Goal: Information Seeking & Learning: Learn about a topic

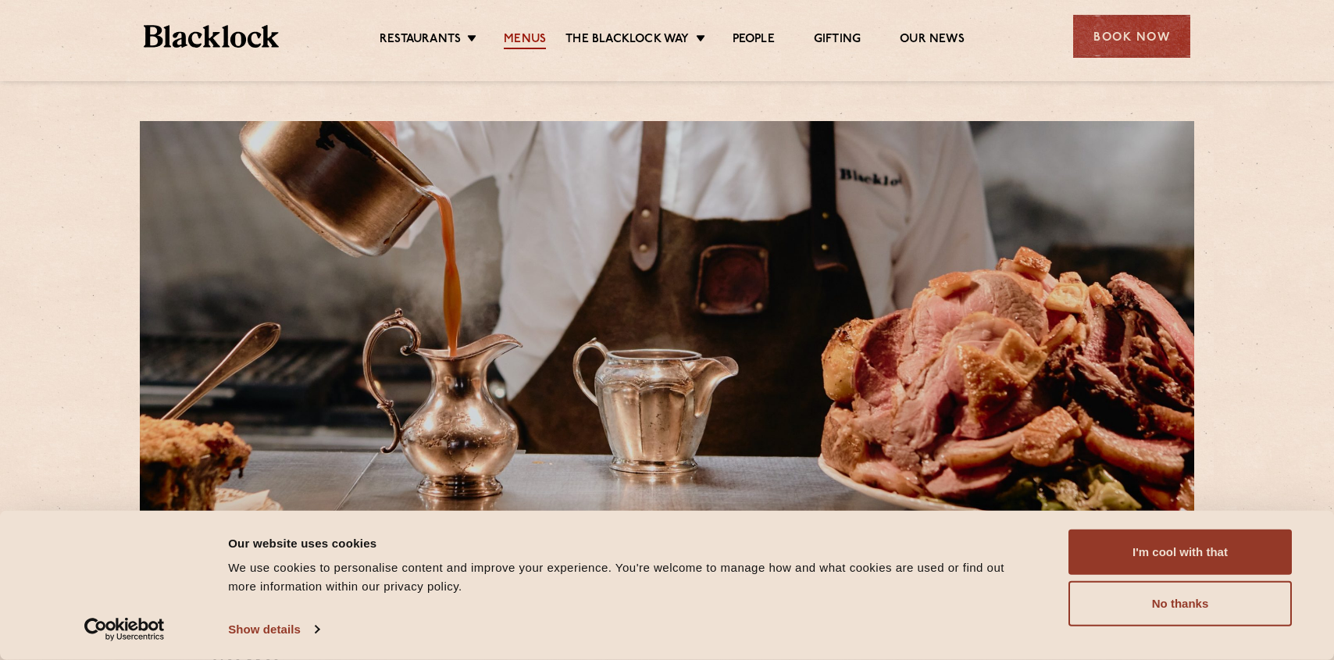
click at [509, 38] on link "Menus" at bounding box center [525, 40] width 42 height 17
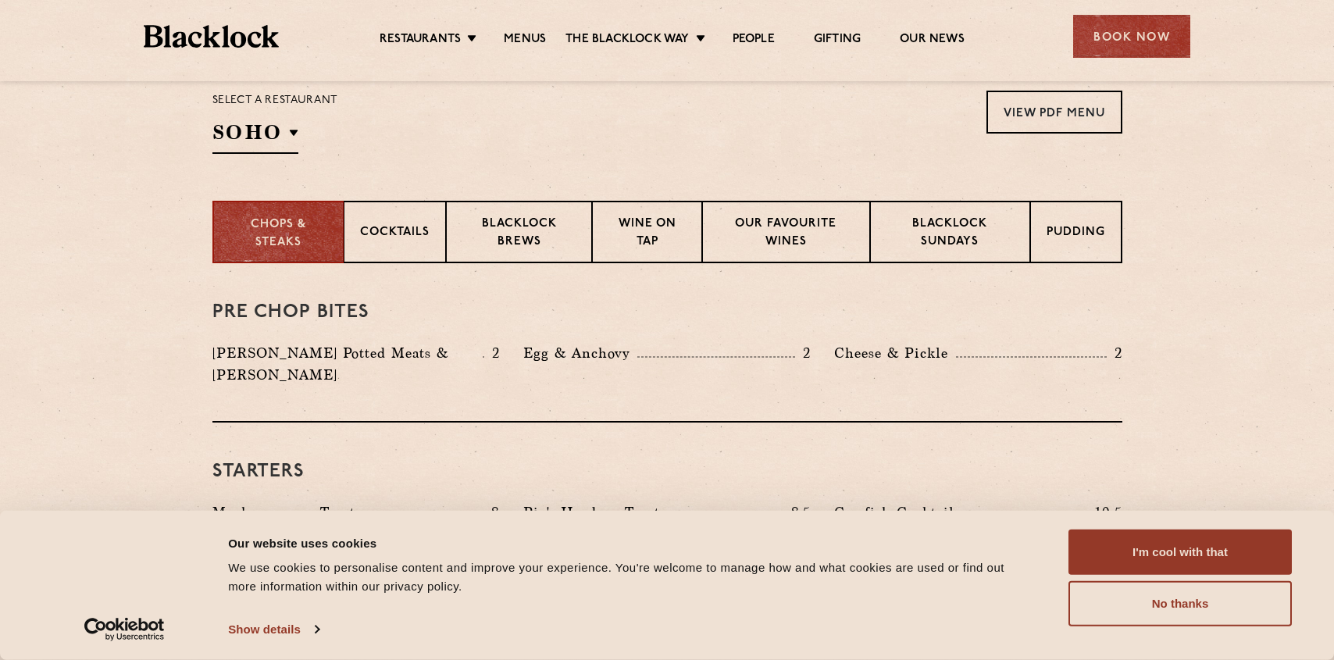
scroll to position [390, 0]
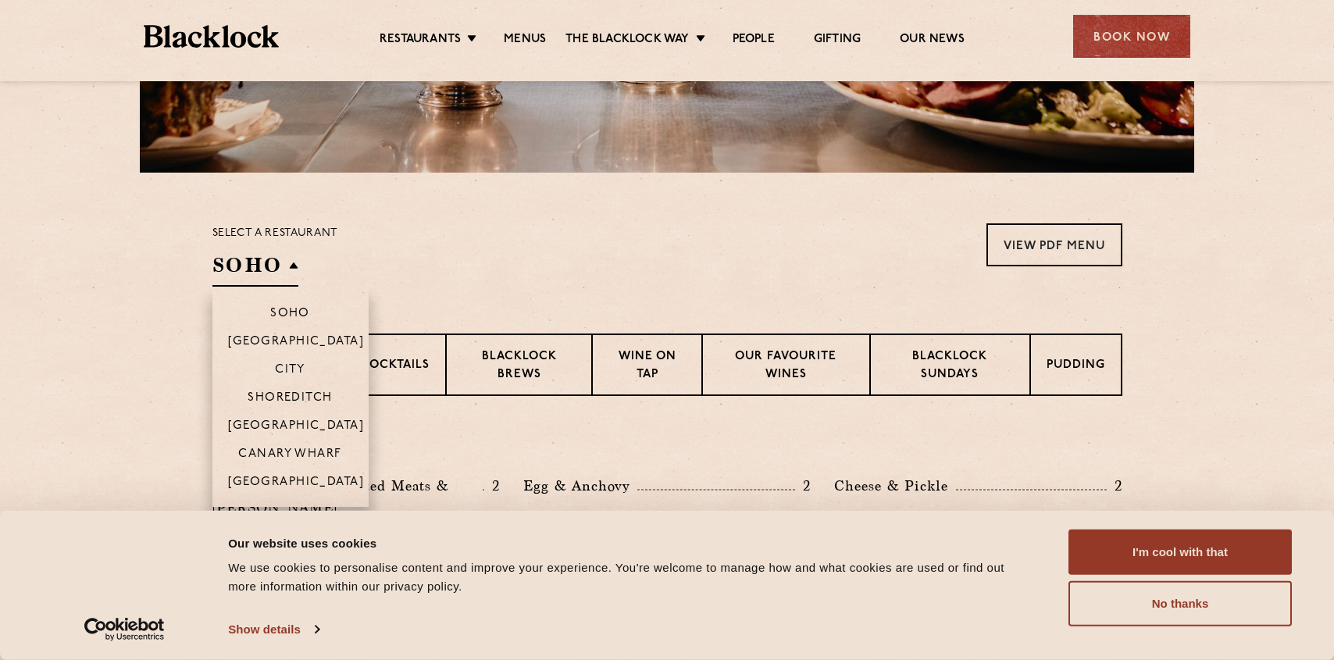
click at [286, 264] on h2 "SOHO" at bounding box center [255, 269] width 86 height 35
click at [302, 419] on p "[GEOGRAPHIC_DATA]" at bounding box center [296, 427] width 137 height 16
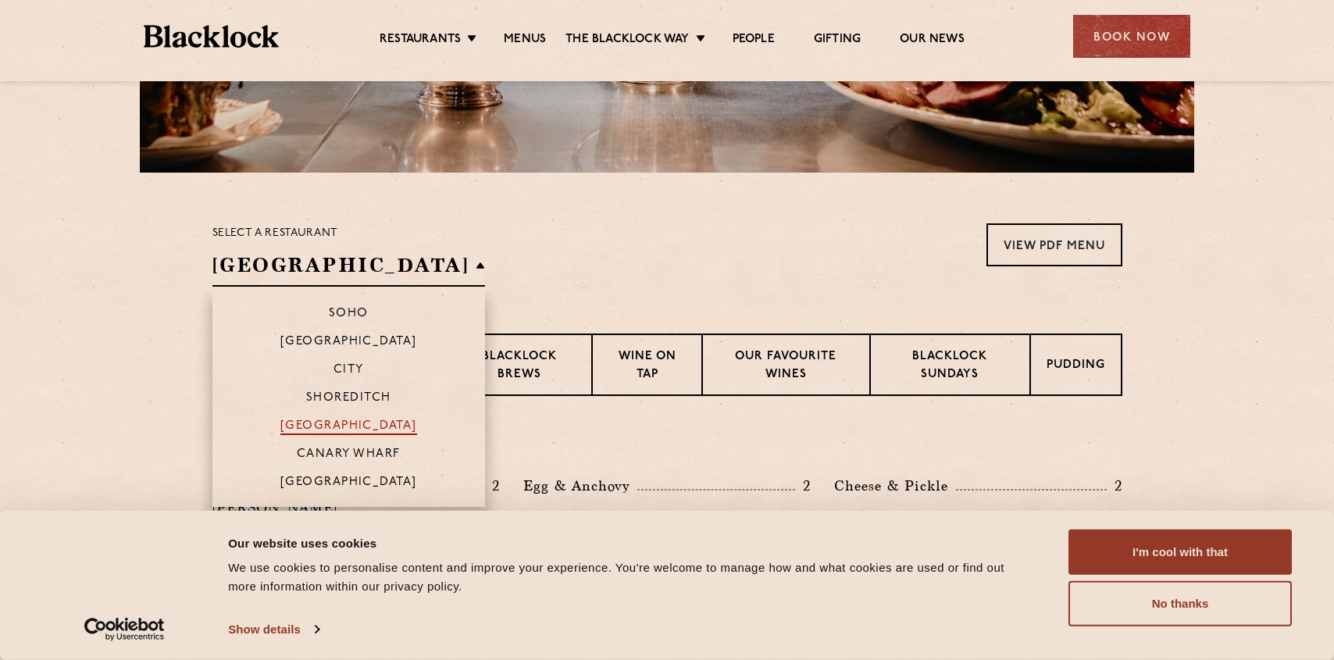
click at [298, 423] on p "[GEOGRAPHIC_DATA]" at bounding box center [348, 427] width 137 height 16
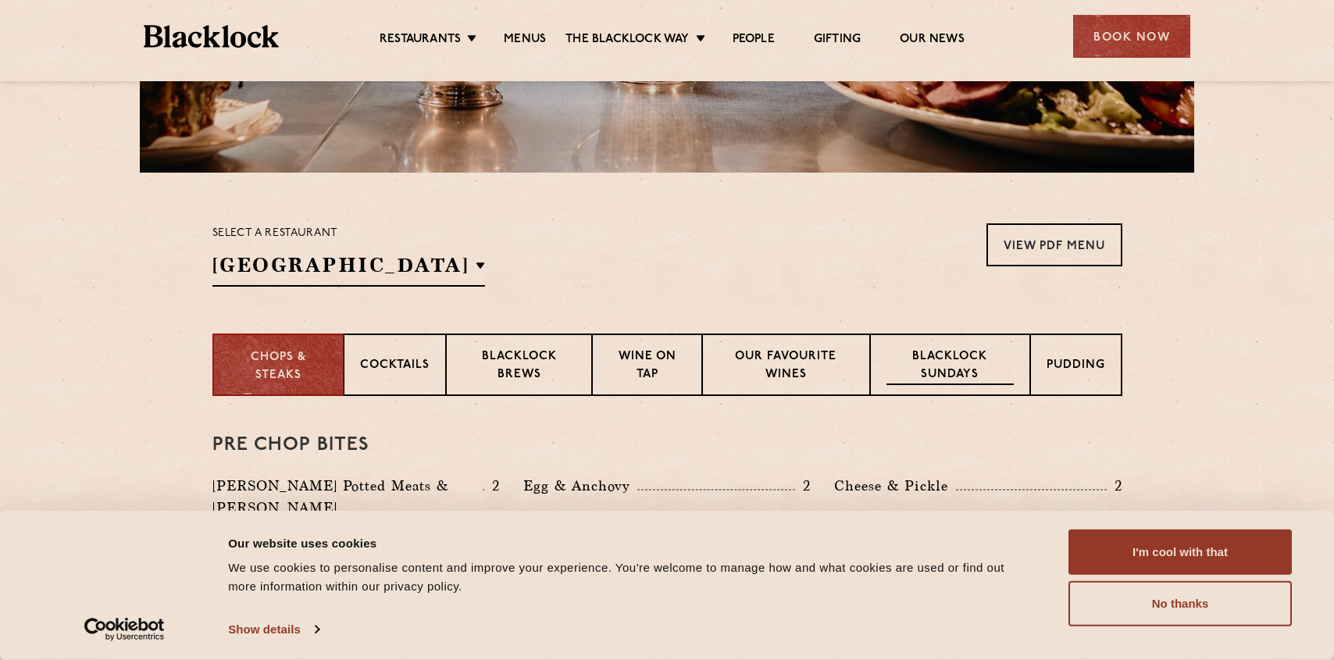
click at [987, 365] on p "Blacklock Sundays" at bounding box center [950, 366] width 127 height 37
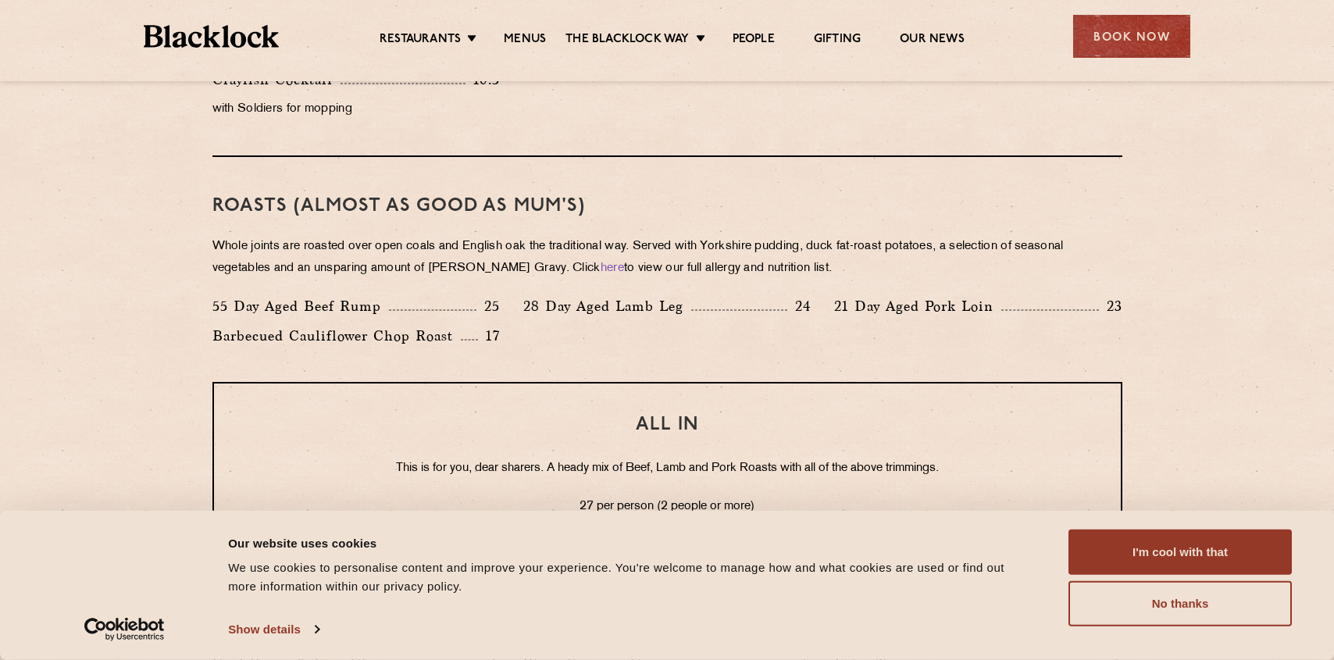
scroll to position [1120, 0]
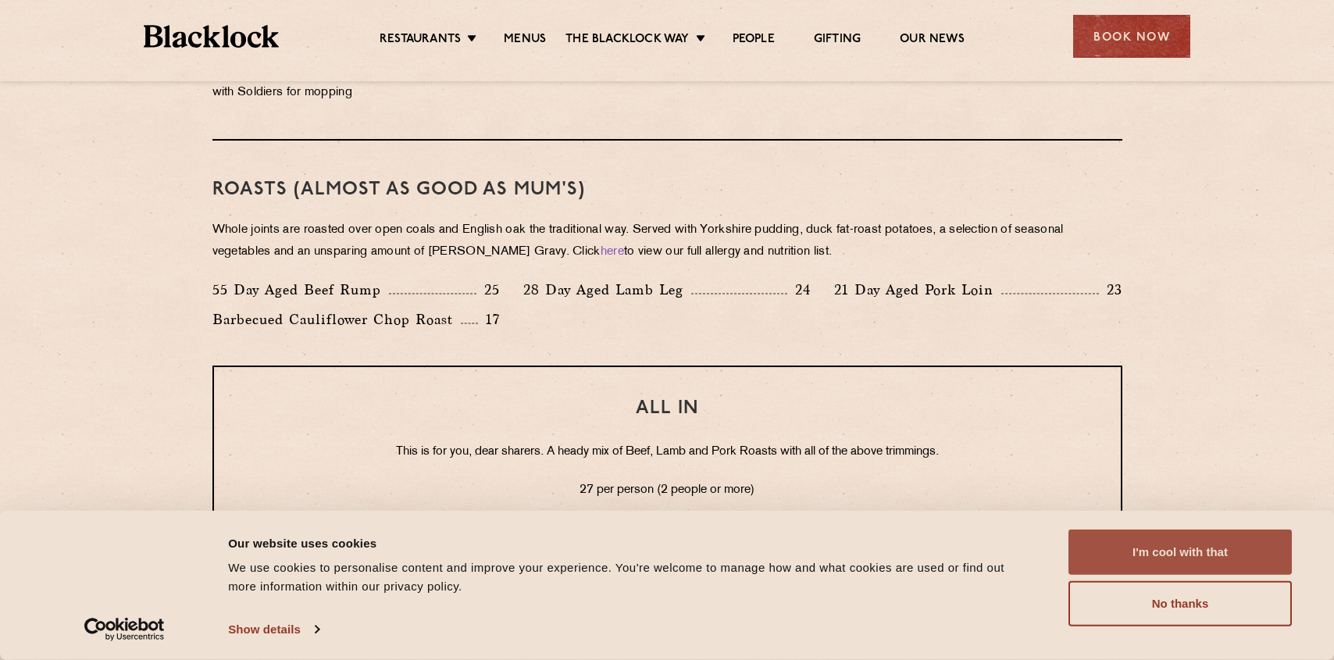
click at [1171, 555] on button "I'm cool with that" at bounding box center [1180, 552] width 223 height 45
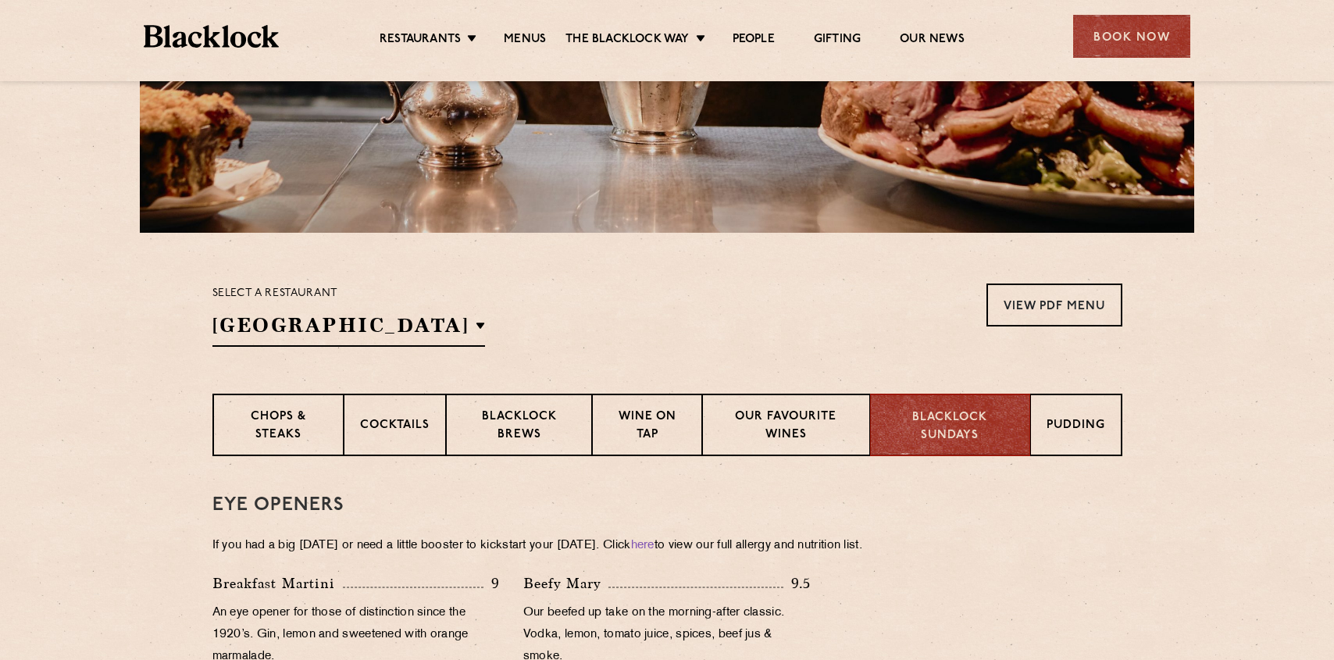
scroll to position [0, 0]
